Goal: Navigation & Orientation: Find specific page/section

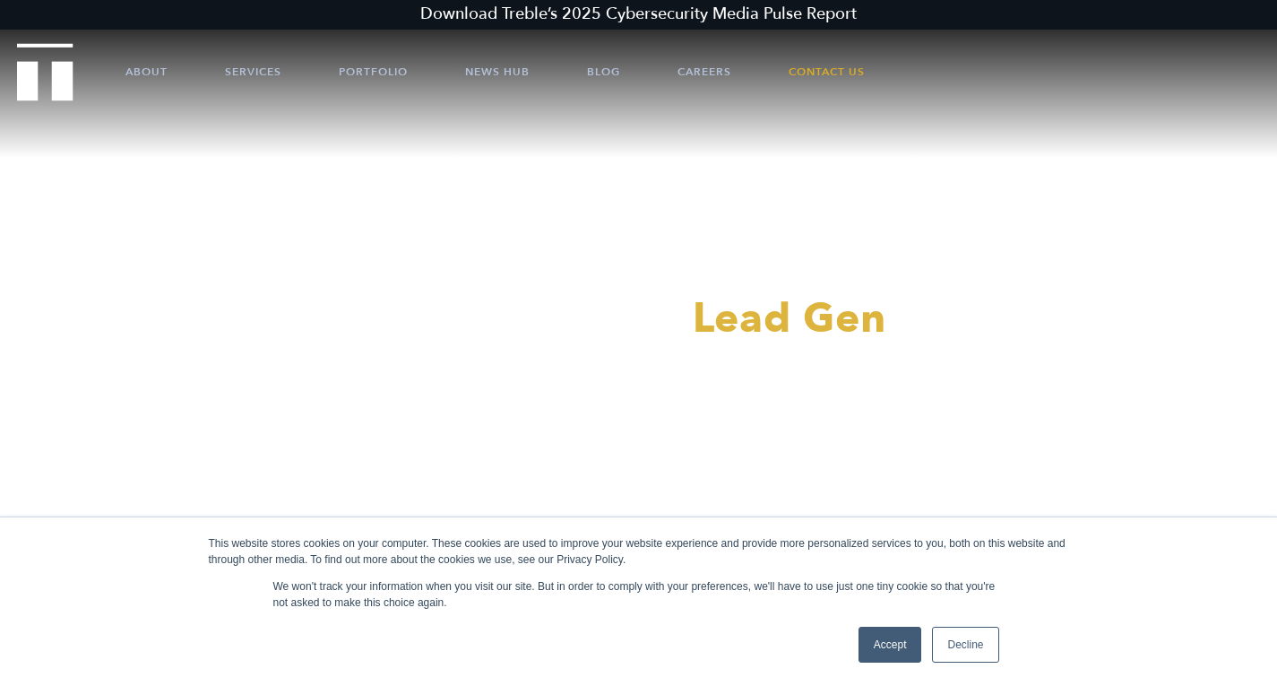
click at [901, 654] on link "Accept" at bounding box center [890, 644] width 64 height 36
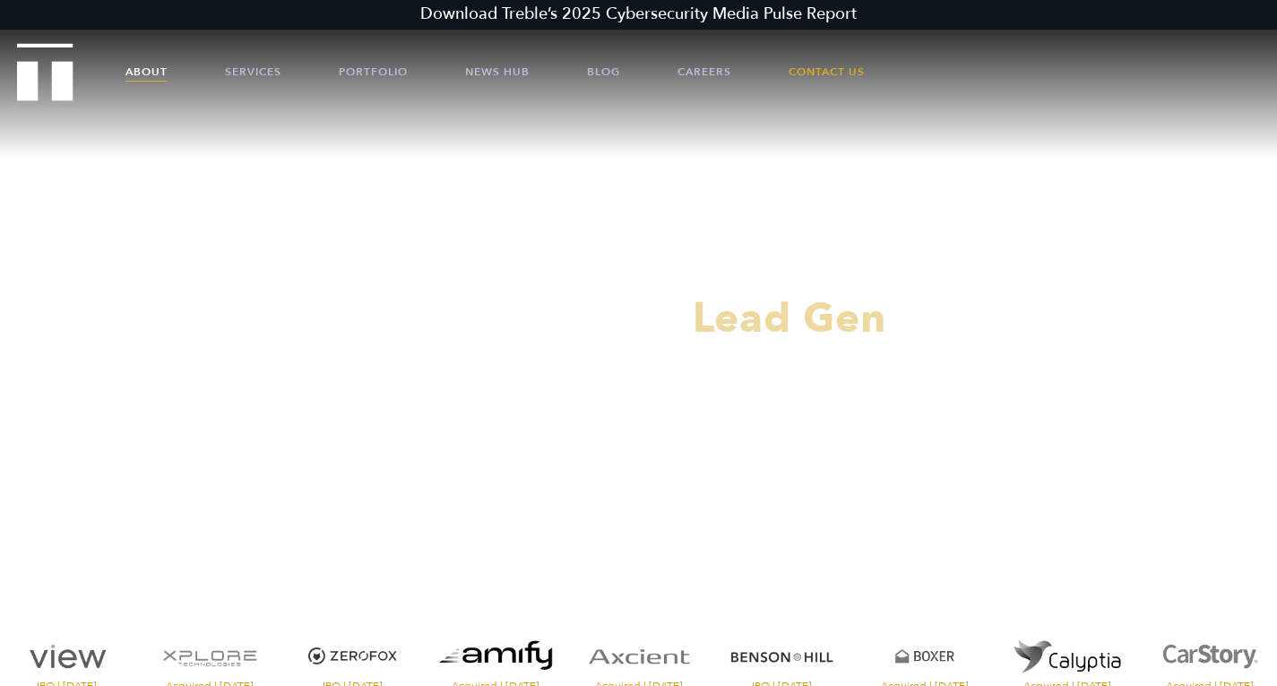
click at [148, 67] on link "About" at bounding box center [146, 72] width 42 height 54
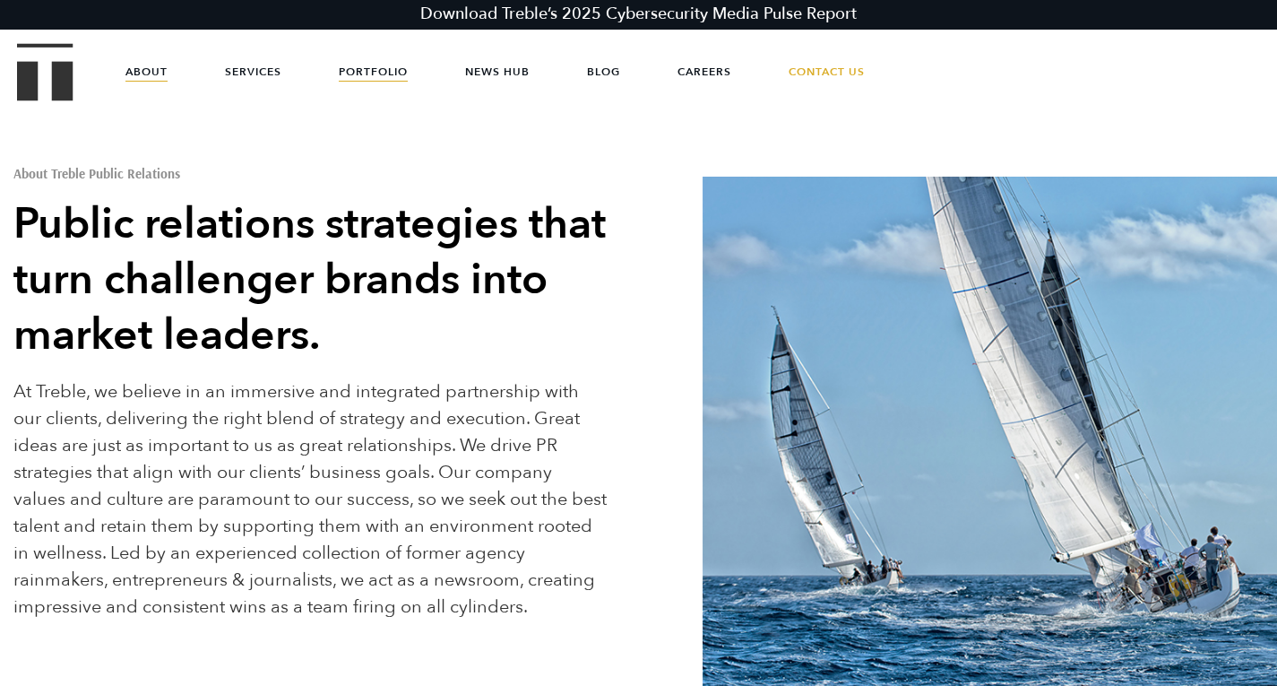
click at [395, 63] on link "Portfolio" at bounding box center [373, 72] width 69 height 54
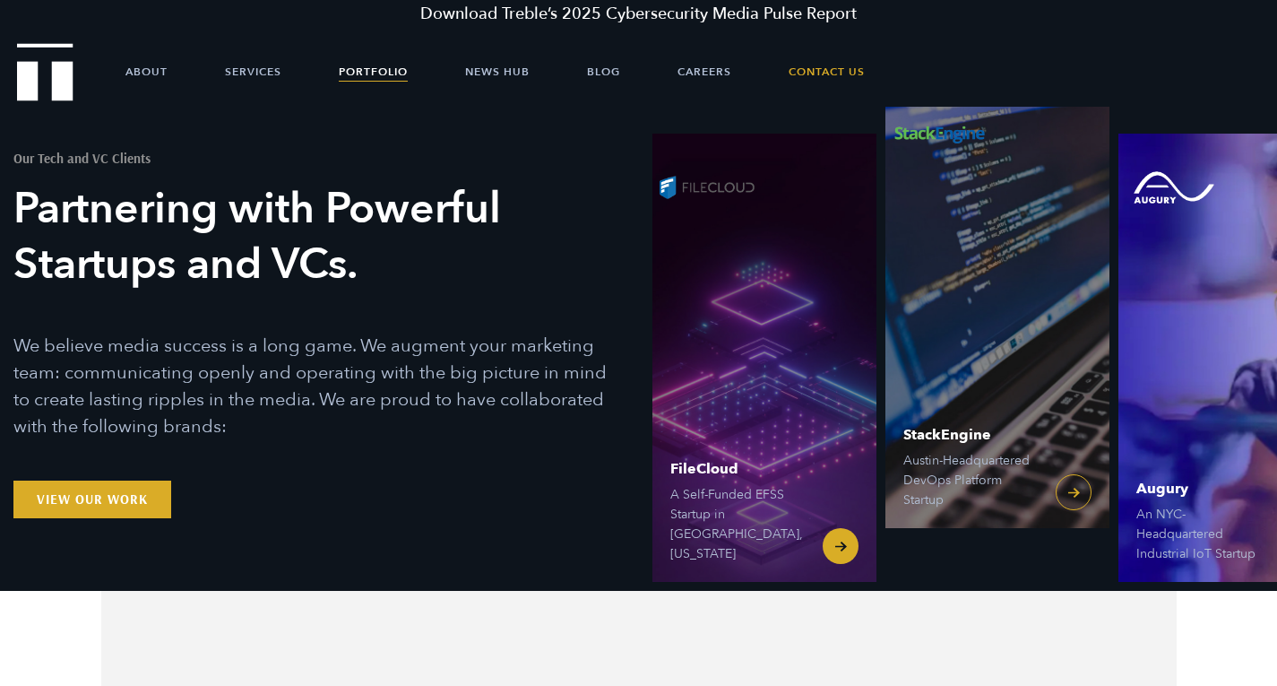
scroll to position [13, 0]
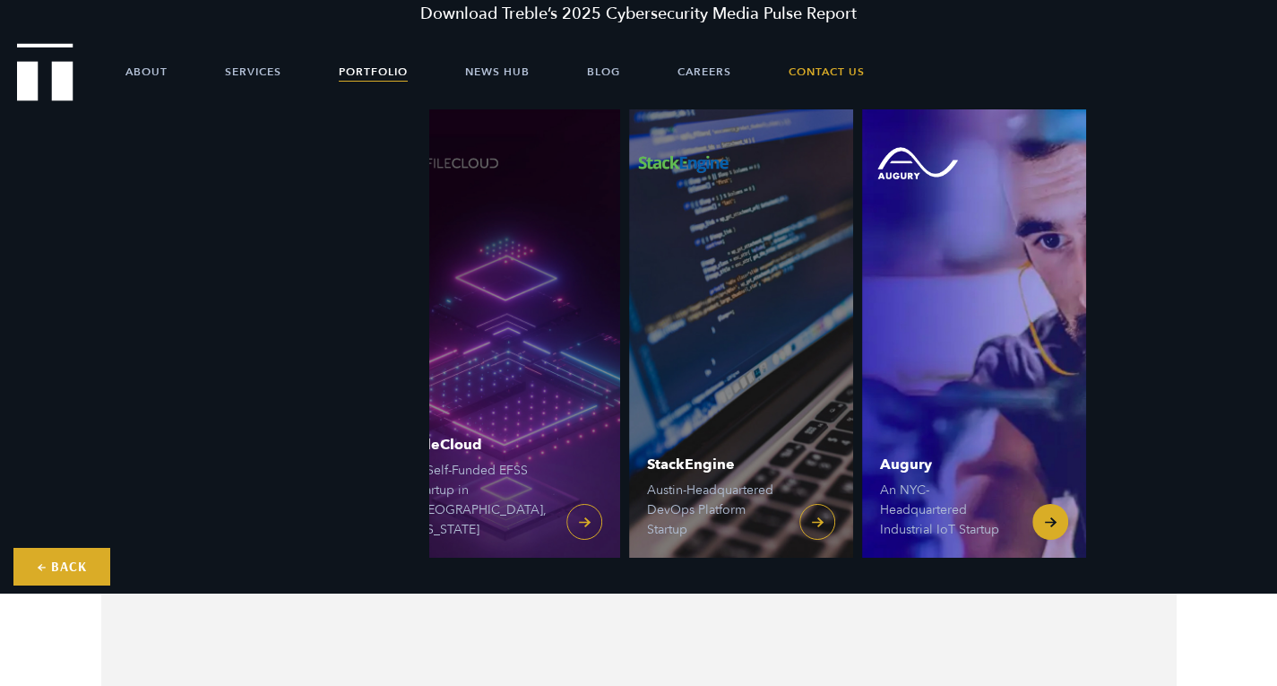
drag, startPoint x: 1218, startPoint y: 505, endPoint x: 1053, endPoint y: 533, distance: 167.4
click at [1014, 533] on span "Augury An NYC-Headquartered Industrial IoT Startup" at bounding box center [947, 498] width 134 height 82
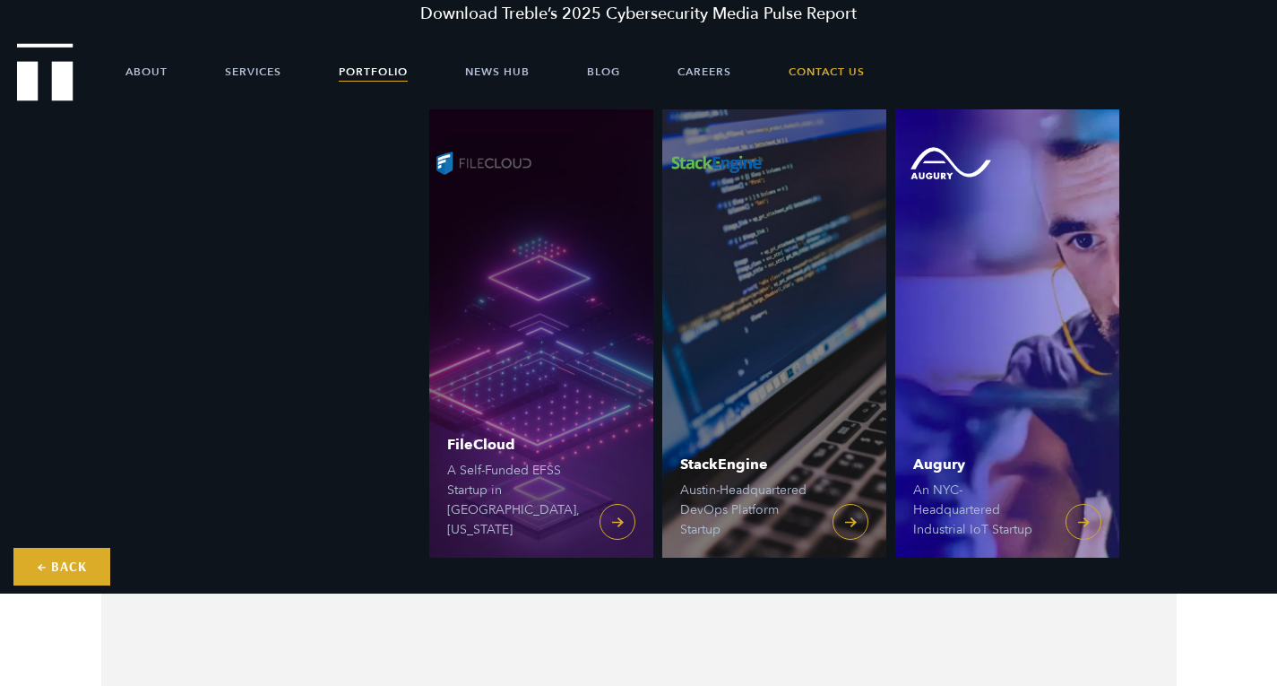
click at [1203, 393] on div "FileCloud A Self-Funded EFSS Startup in Austin, Texas StackEngine Austin-Headqu…" at bounding box center [958, 333] width 639 height 448
